Goal: Entertainment & Leisure: Consume media (video, audio)

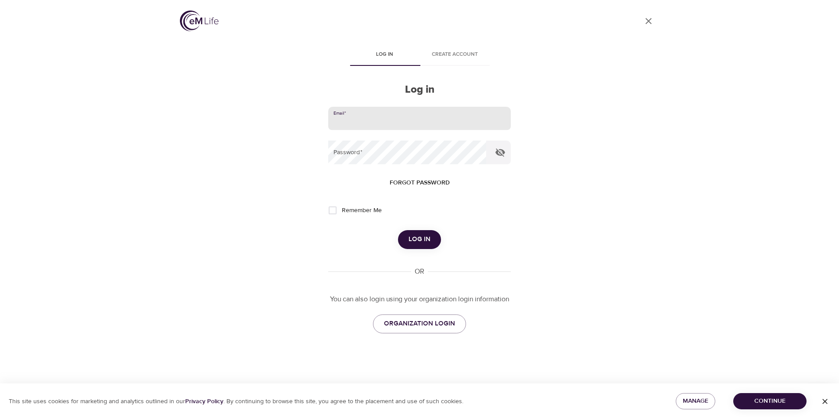
click at [374, 123] on input "email" at bounding box center [419, 119] width 183 height 24
type input "[EMAIL_ADDRESS][DOMAIN_NAME]"
click at [398, 230] on button "Log in" at bounding box center [419, 239] width 43 height 18
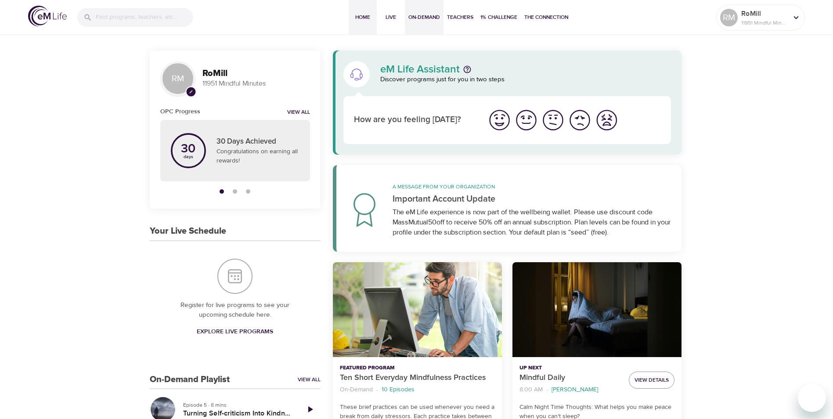
click at [424, 18] on span "On-Demand" at bounding box center [424, 17] width 32 height 9
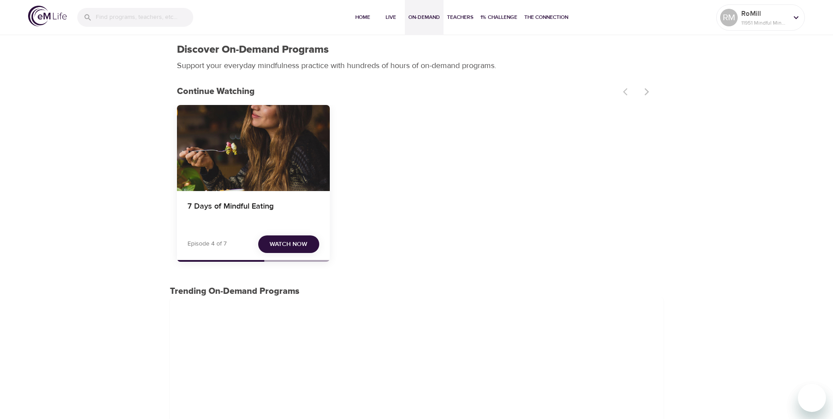
click at [290, 242] on span "Watch Now" at bounding box center [289, 244] width 38 height 11
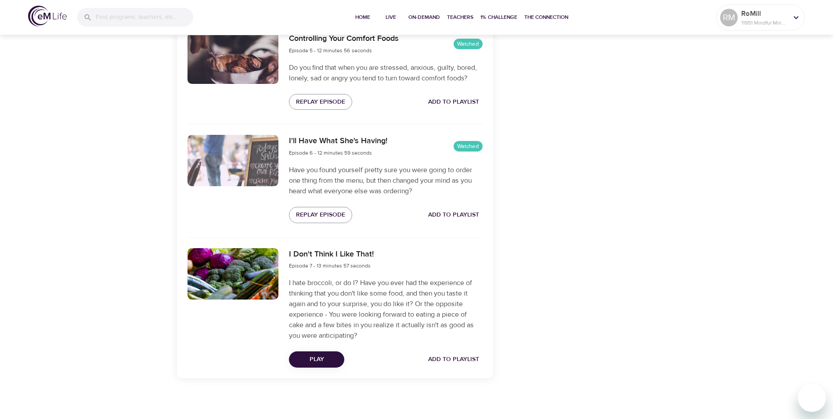
scroll to position [853, 0]
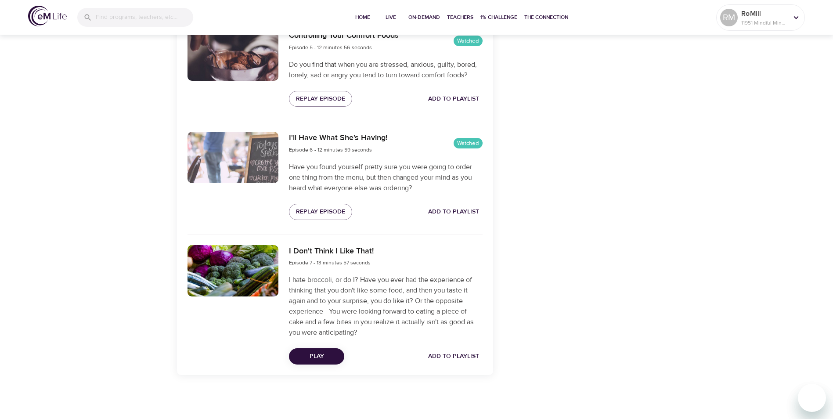
click at [324, 353] on span "Play" at bounding box center [316, 356] width 41 height 11
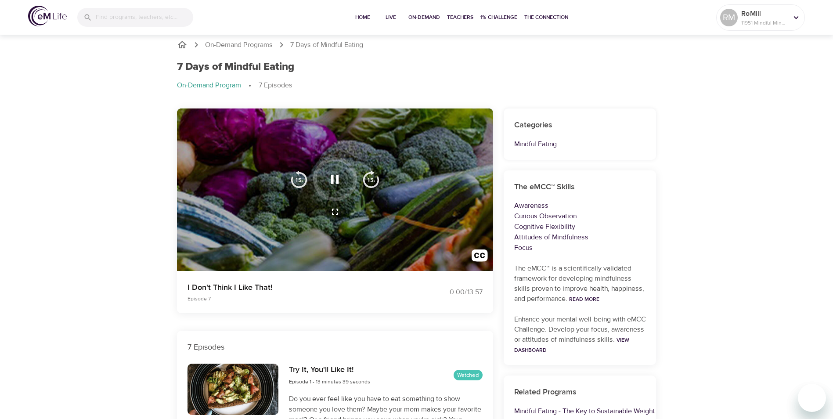
scroll to position [0, 0]
